Goal: Task Accomplishment & Management: Manage account settings

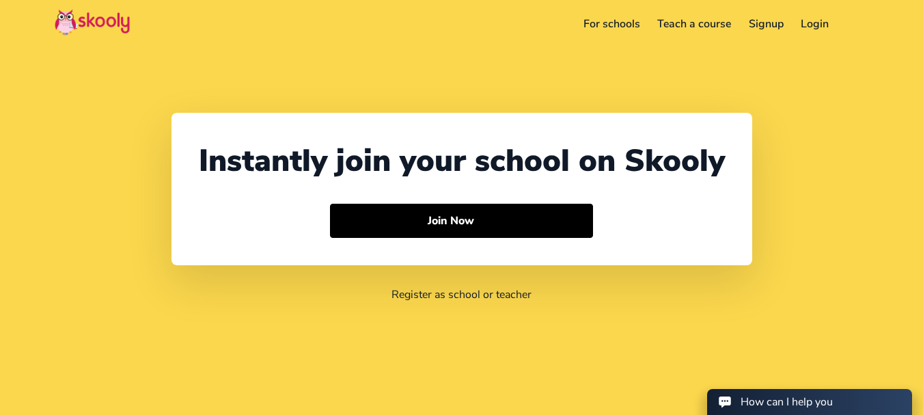
click at [823, 23] on link "Login" at bounding box center [815, 24] width 46 height 22
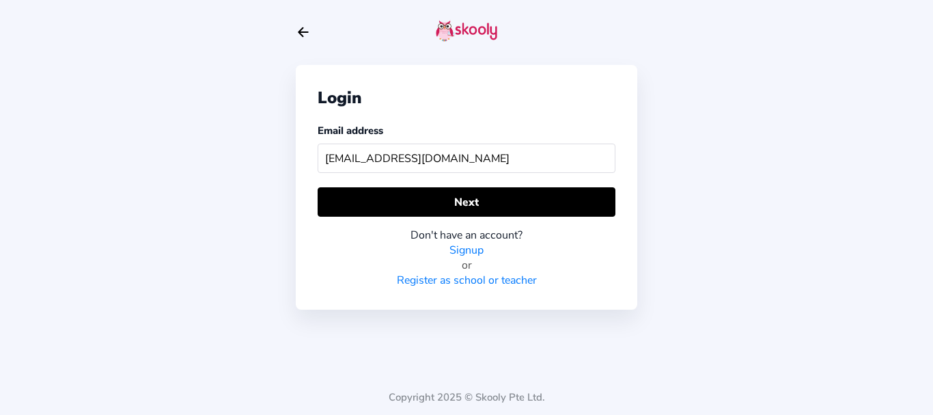
type input "[EMAIL_ADDRESS][DOMAIN_NAME]"
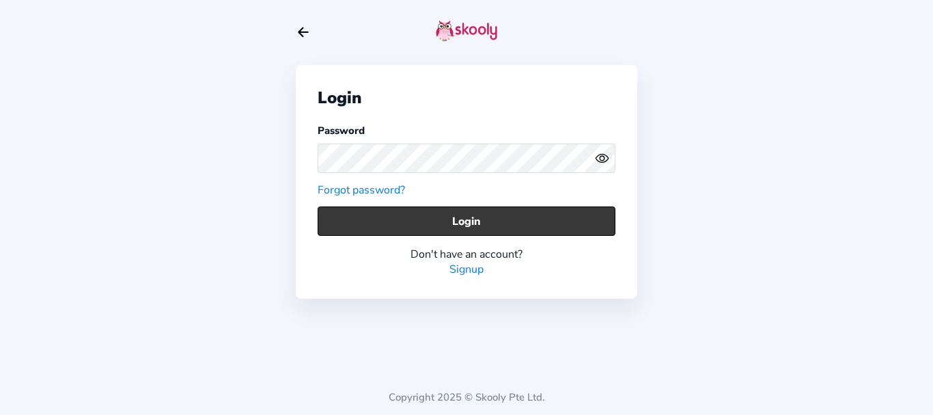
click at [372, 208] on button "Login" at bounding box center [467, 220] width 298 height 29
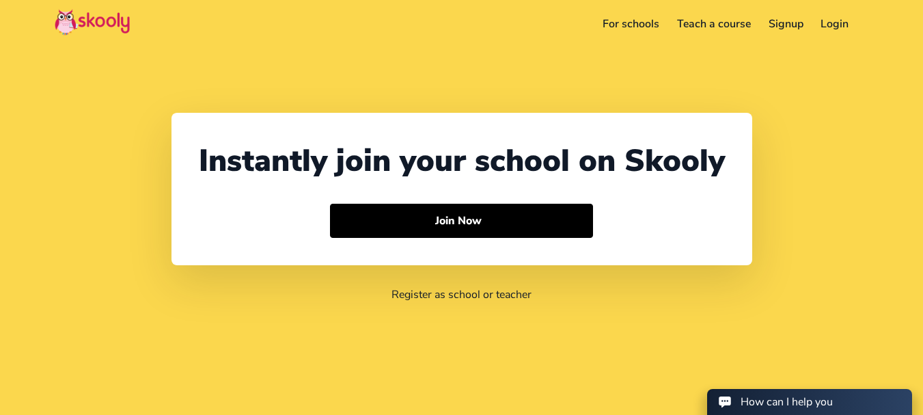
select select "91"
select select "India"
select select "Asia/Kolkata"
